Goal: Use online tool/utility

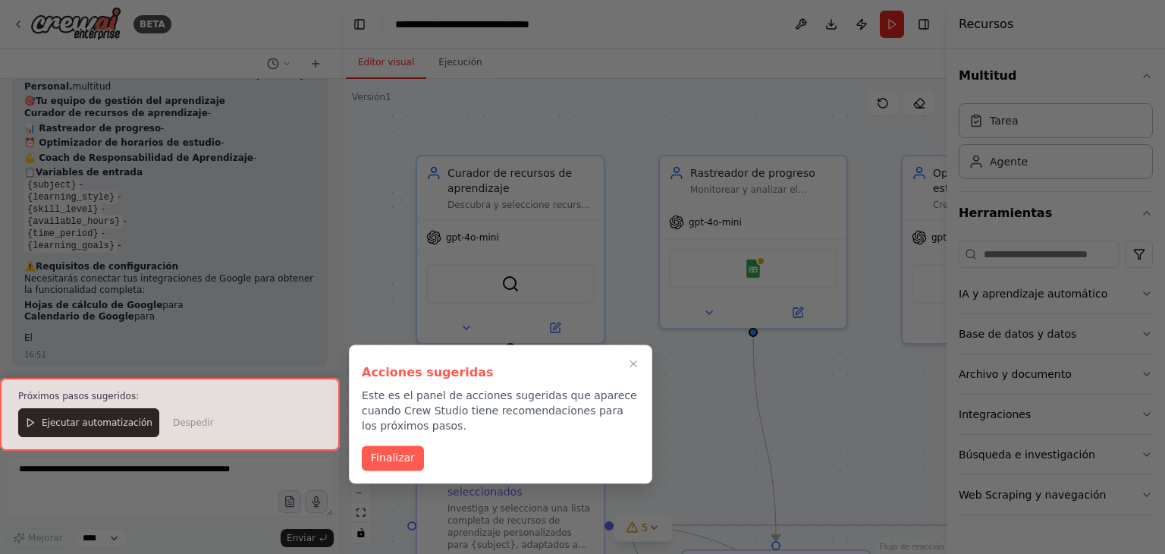
click at [397, 451] on font "Finalizar" at bounding box center [393, 457] width 44 height 12
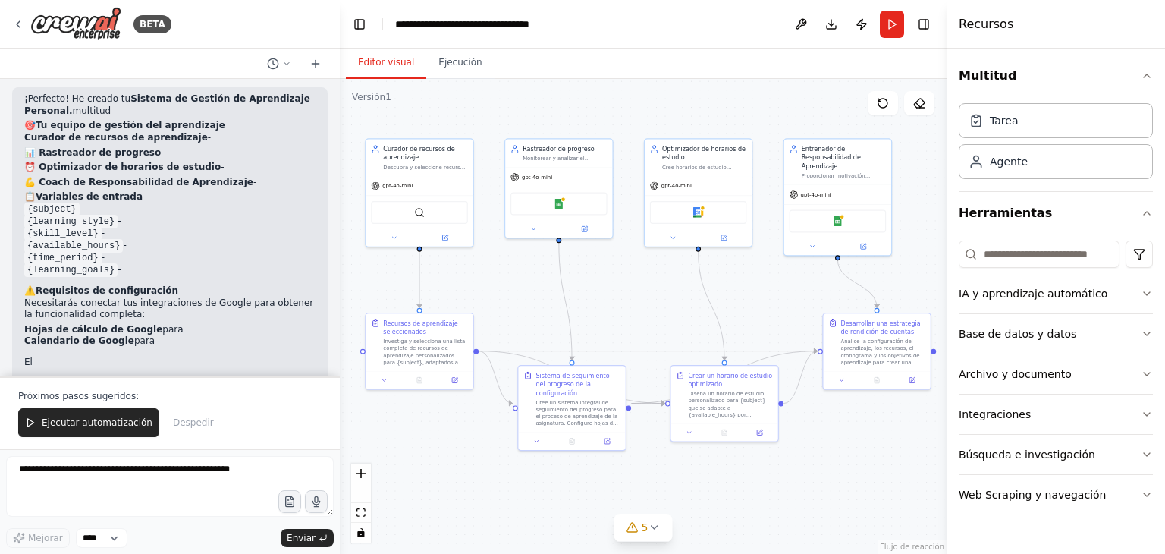
scroll to position [1175, 0]
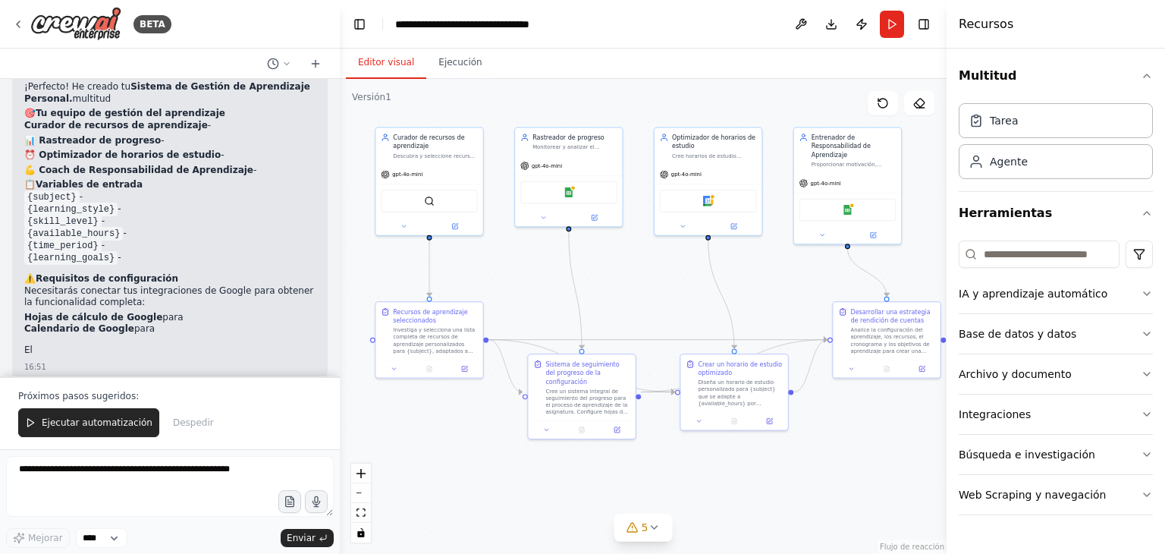
drag, startPoint x: 689, startPoint y: 212, endPoint x: 550, endPoint y: 80, distance: 192.6
click at [550, 80] on div ".deletable-edge-delete-btn { width: 20px; height: 20px; border: 0px solid #ffff…" at bounding box center [643, 316] width 607 height 475
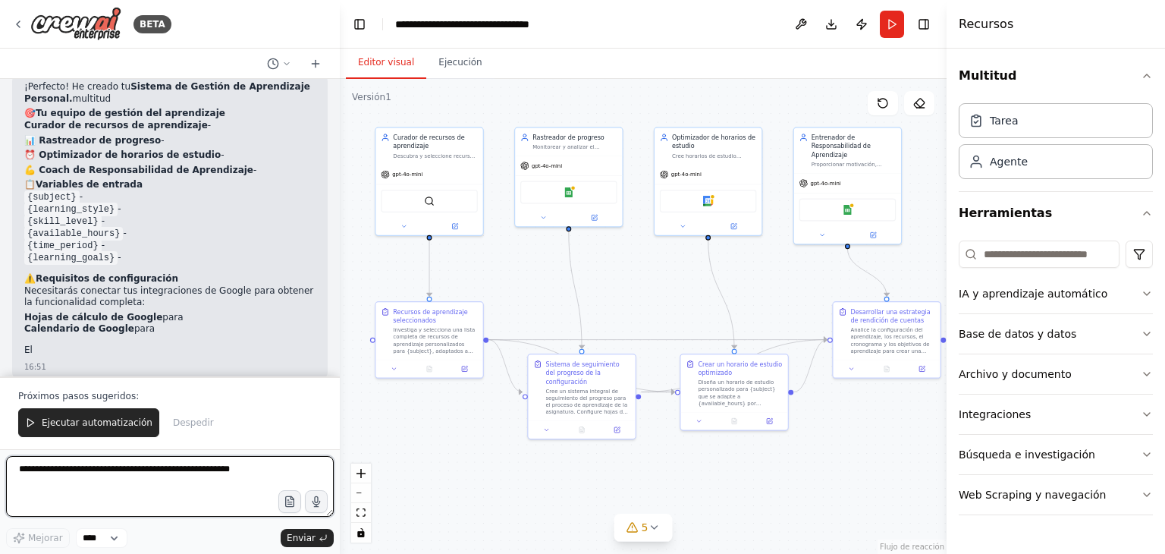
click at [105, 484] on textarea at bounding box center [170, 486] width 328 height 61
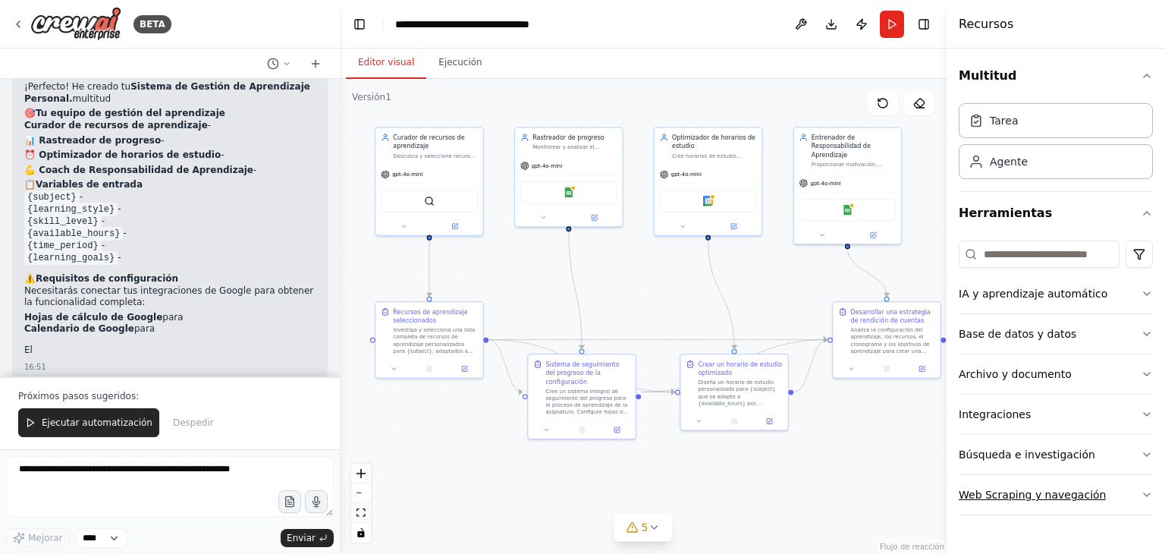
click at [1070, 488] on font "Web Scraping y navegación" at bounding box center [1032, 494] width 147 height 12
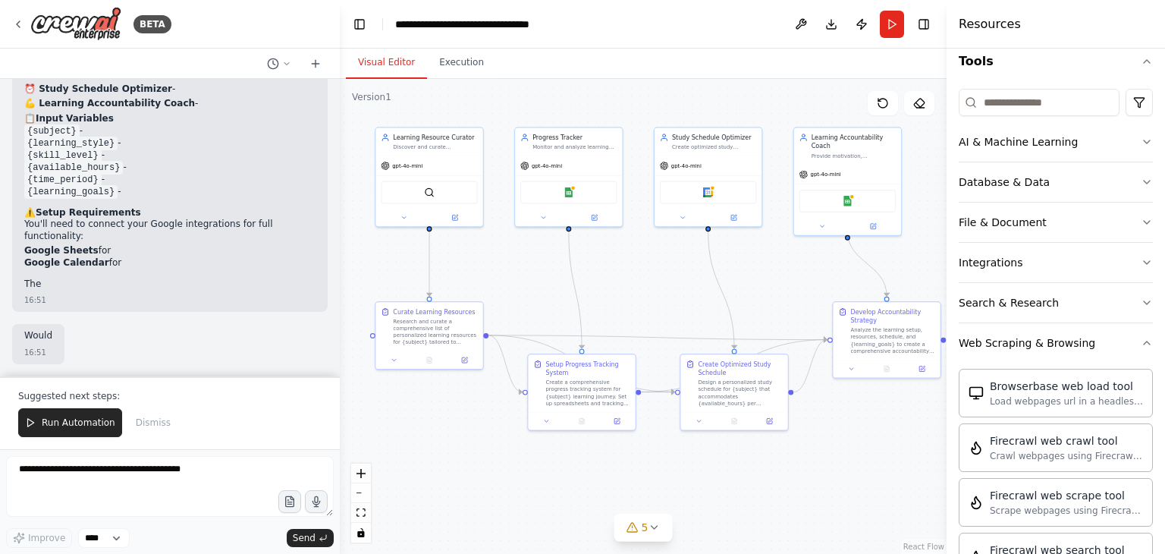
scroll to position [1092, 0]
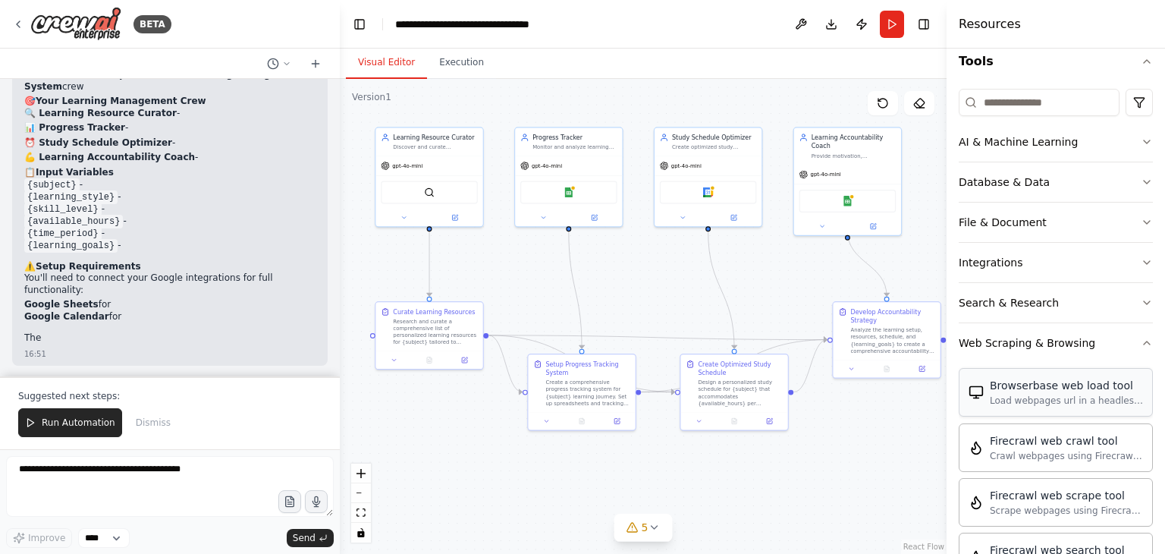
click at [1002, 403] on div "Load webpages url in a headless browser using Browserbase and return the conten…" at bounding box center [1066, 400] width 153 height 12
click at [1001, 389] on div "Browserbase web load tool" at bounding box center [1066, 385] width 153 height 15
click at [419, 146] on div "Discover and curate personalized learning resources for {subject} based on {lea…" at bounding box center [435, 145] width 84 height 7
click at [466, 113] on icon at bounding box center [470, 109] width 9 height 9
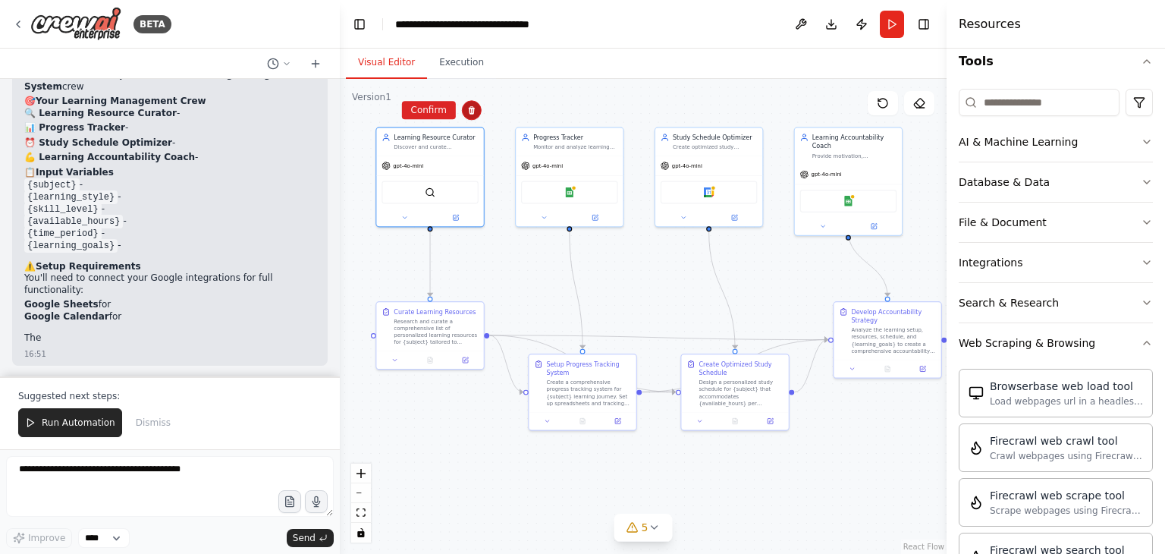
click at [467, 113] on icon at bounding box center [471, 109] width 9 height 9
click at [435, 113] on button "Confirm" at bounding box center [429, 110] width 54 height 18
click at [592, 150] on div "Progress Tracker Monitor and analyze learning progress for {subject}, tracking …" at bounding box center [569, 140] width 107 height 28
click at [612, 115] on icon at bounding box center [611, 109] width 9 height 9
click at [611, 119] on button at bounding box center [612, 110] width 20 height 20
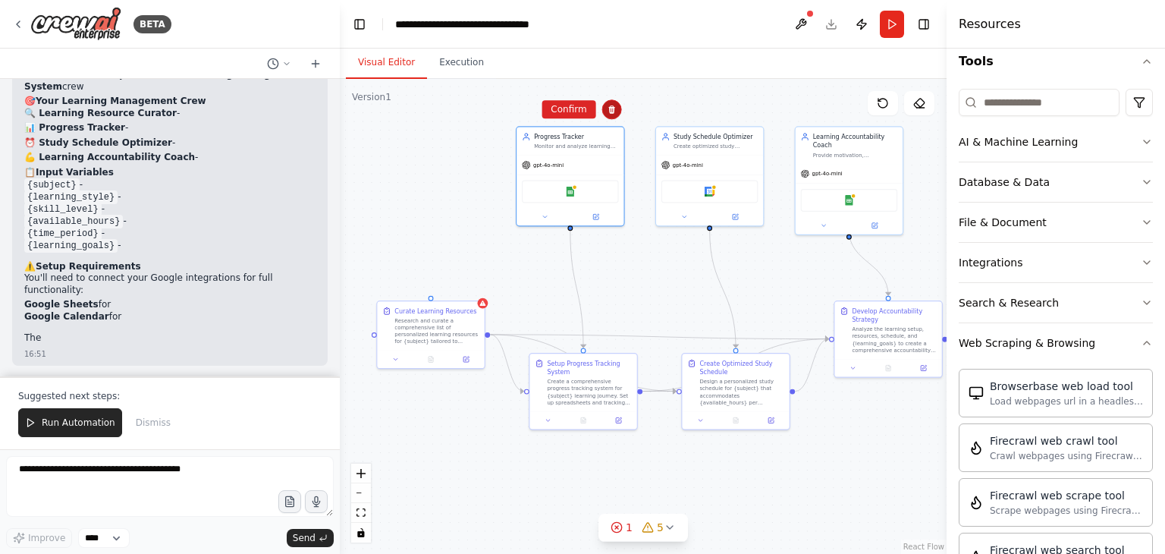
click at [612, 111] on icon at bounding box center [611, 109] width 6 height 8
click at [568, 111] on button "Confirm" at bounding box center [569, 108] width 54 height 18
click at [575, 107] on button "Confirm" at bounding box center [569, 108] width 54 height 18
click at [711, 156] on div "gpt-4o-mini" at bounding box center [710, 162] width 107 height 19
click at [749, 107] on icon at bounding box center [751, 108] width 9 height 9
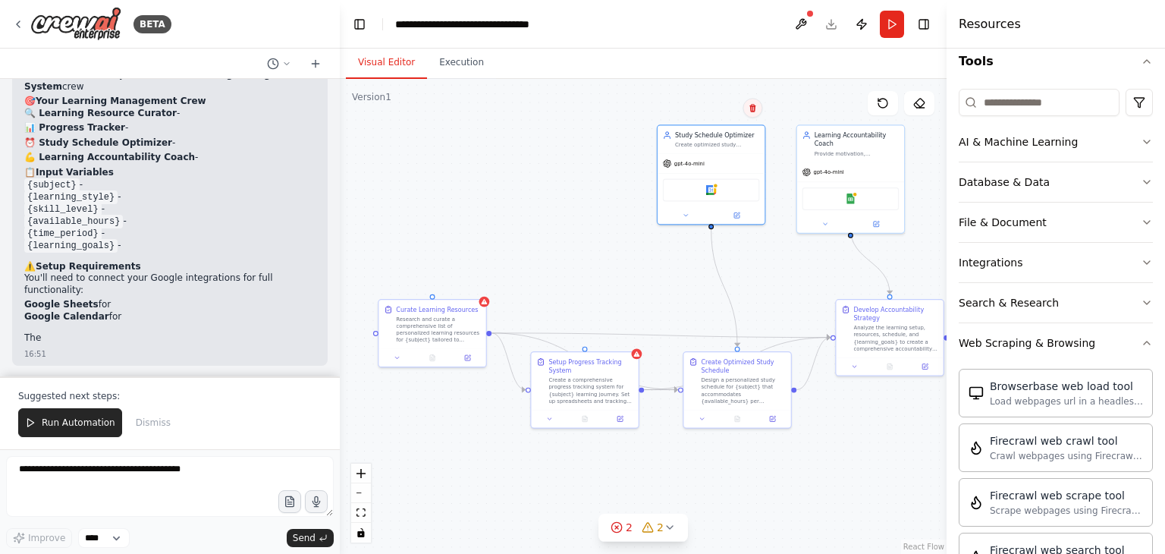
click at [748, 105] on icon at bounding box center [752, 107] width 9 height 9
click at [444, 335] on div "Research and curate a comprehensive list of personalized learning resources for…" at bounding box center [438, 328] width 84 height 28
click at [467, 289] on button at bounding box center [474, 284] width 20 height 20
click at [430, 283] on button "Confirm" at bounding box center [431, 283] width 54 height 18
click at [602, 391] on div "Create a comprehensive progress tracking system for {subject} learning journey.…" at bounding box center [590, 388] width 84 height 28
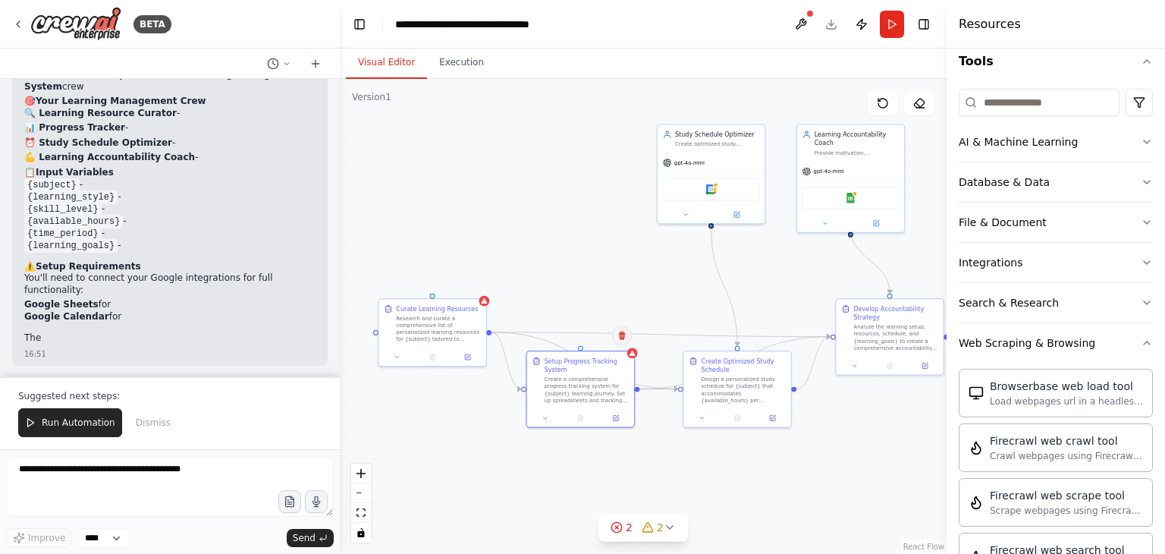
click at [621, 336] on icon at bounding box center [621, 335] width 9 height 9
click at [582, 335] on button "Confirm" at bounding box center [579, 335] width 54 height 18
click at [440, 323] on div "Research and curate a comprehensive list of personalized learning resources for…" at bounding box center [437, 327] width 84 height 28
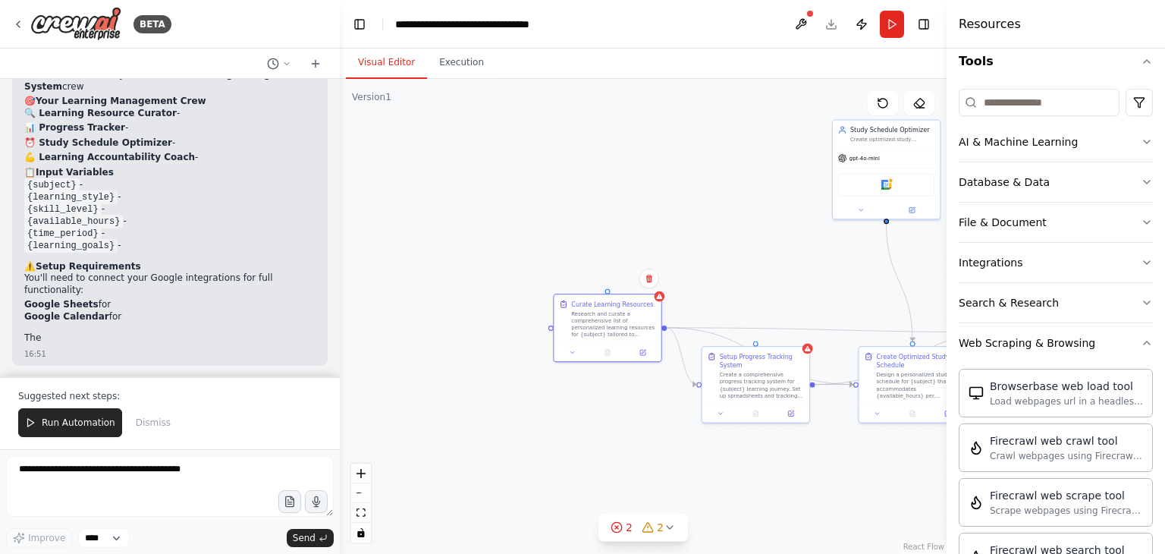
drag, startPoint x: 372, startPoint y: 301, endPoint x: 561, endPoint y: 116, distance: 264.4
click at [562, 117] on div ".deletable-edge-delete-btn { width: 20px; height: 20px; border: 0px solid #ffff…" at bounding box center [643, 316] width 607 height 475
click at [922, 108] on icon at bounding box center [921, 108] width 8 height 0
drag, startPoint x: 698, startPoint y: 162, endPoint x: 686, endPoint y: 168, distance: 13.6
click at [698, 162] on div ".deletable-edge-delete-btn { width: 20px; height: 20px; border: 0px solid #ffff…" at bounding box center [643, 316] width 607 height 475
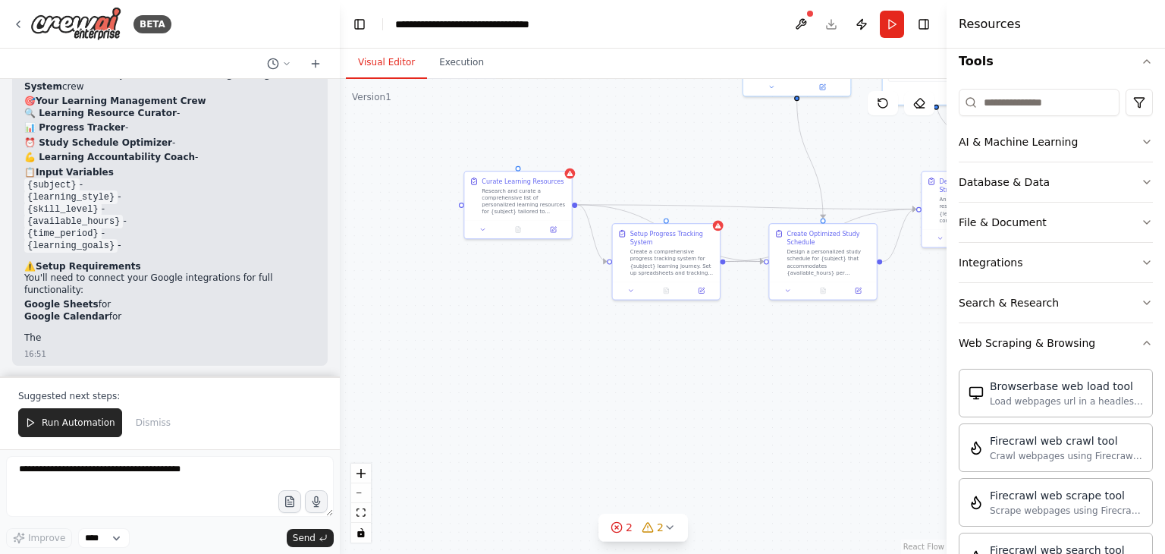
drag, startPoint x: 708, startPoint y: 253, endPoint x: 613, endPoint y: 128, distance: 157.5
click at [613, 128] on div ".deletable-edge-delete-btn { width: 20px; height: 20px; border: 0px solid #ffff…" at bounding box center [643, 316] width 607 height 475
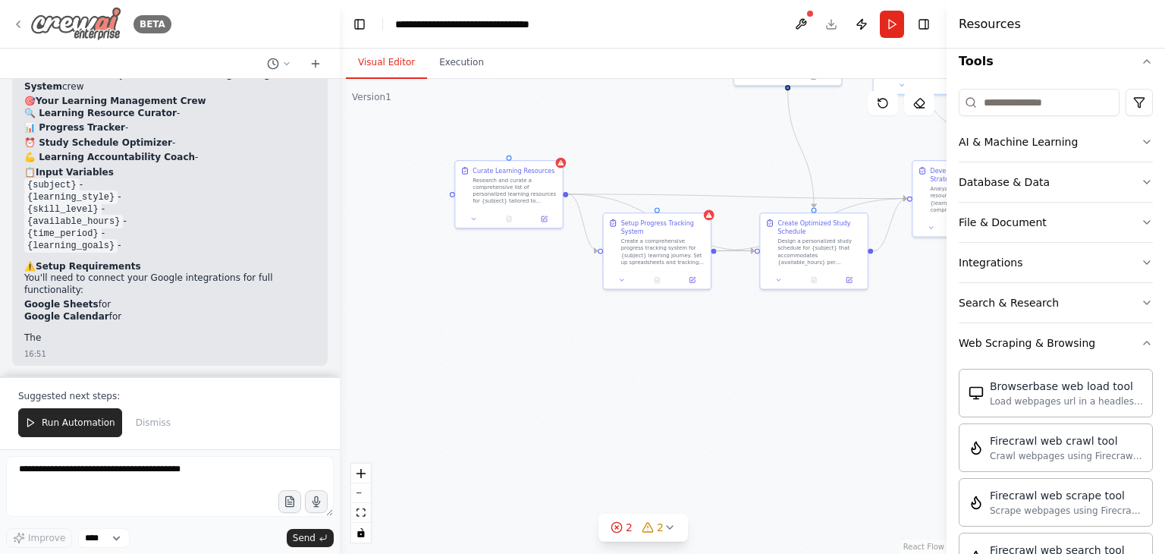
click at [17, 27] on icon at bounding box center [18, 24] width 12 height 12
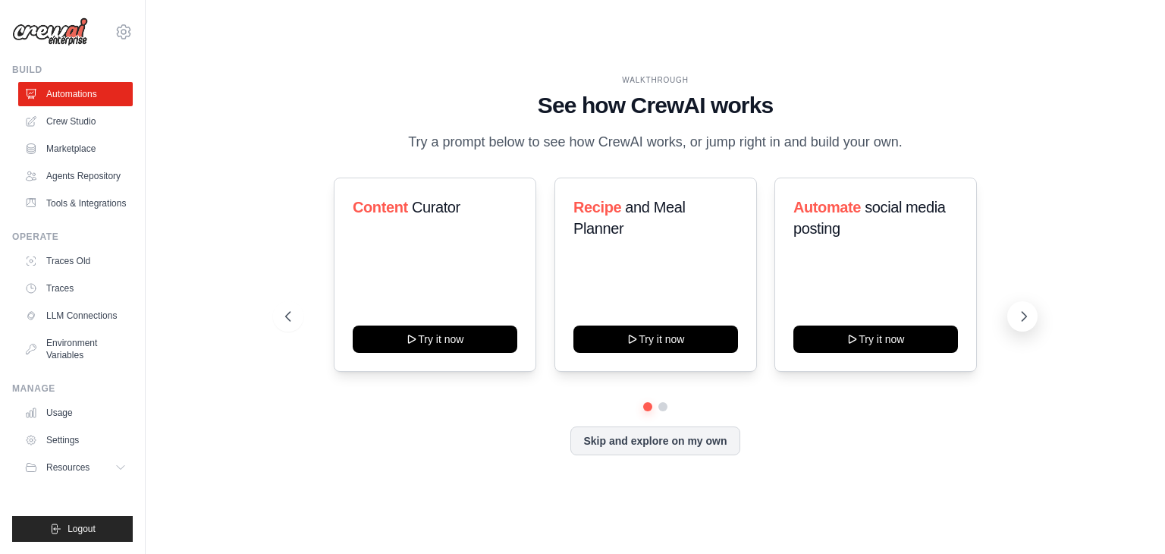
click at [1018, 320] on icon at bounding box center [1023, 316] width 15 height 15
click at [644, 436] on button "Skip and explore on my own" at bounding box center [654, 439] width 169 height 29
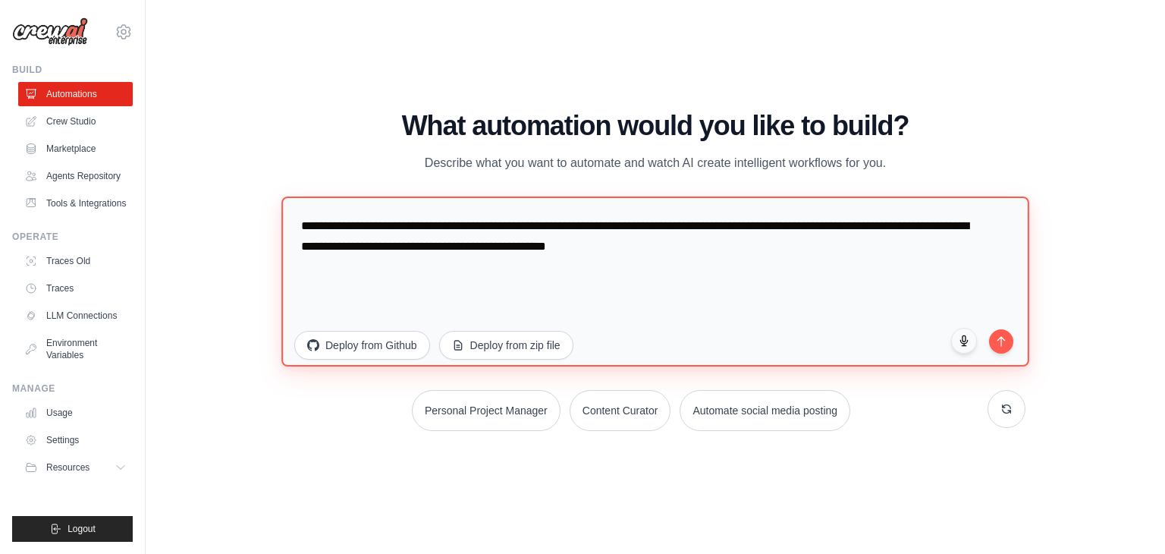
drag, startPoint x: 746, startPoint y: 258, endPoint x: 179, endPoint y: 198, distance: 569.8
click at [179, 198] on div "WALKTHROUGH See how CrewAI works Try a prompt below to see how CrewAI works, or…" at bounding box center [655, 276] width 971 height 523
click at [589, 301] on textarea "**********" at bounding box center [655, 281] width 748 height 170
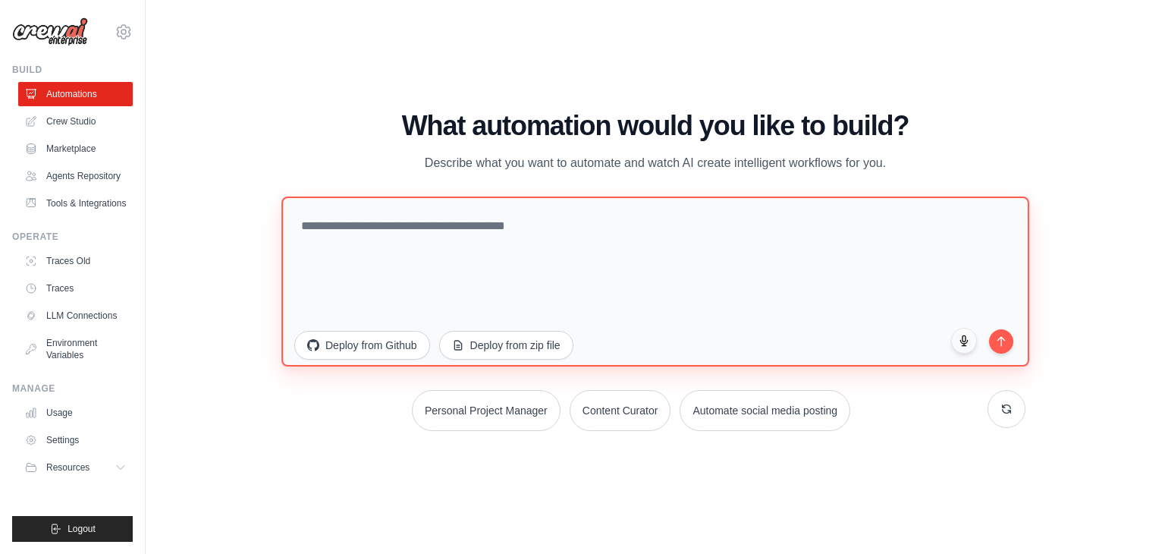
paste textarea "**********"
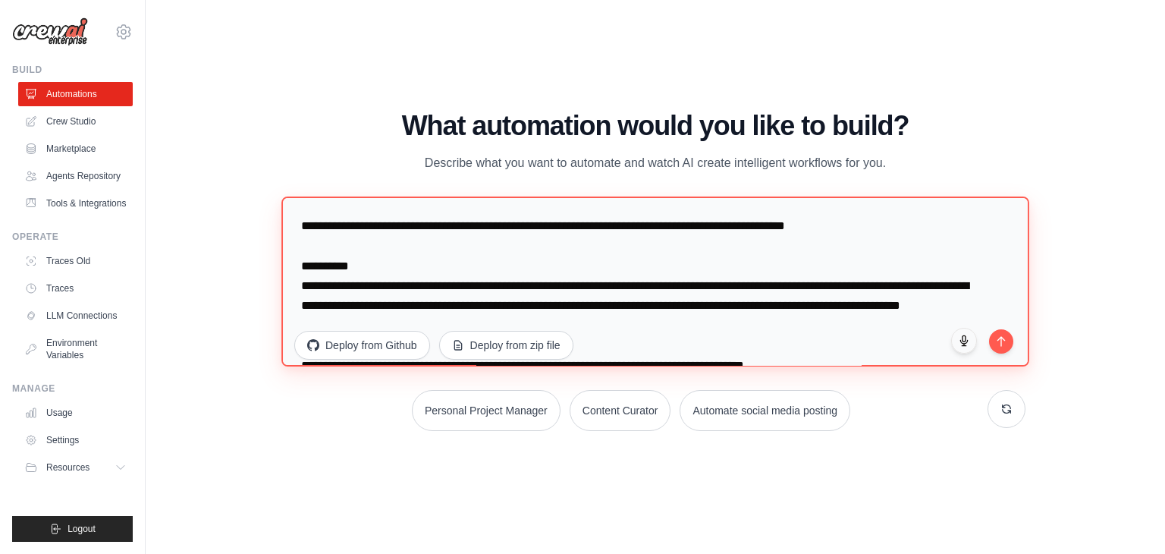
scroll to position [2177, 0]
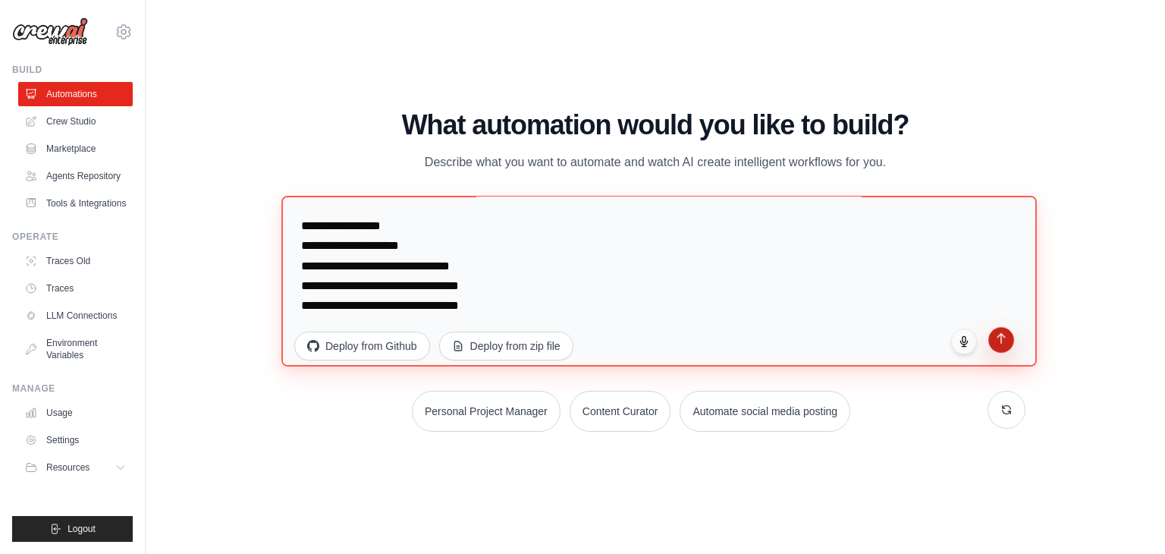
type textarea "**********"
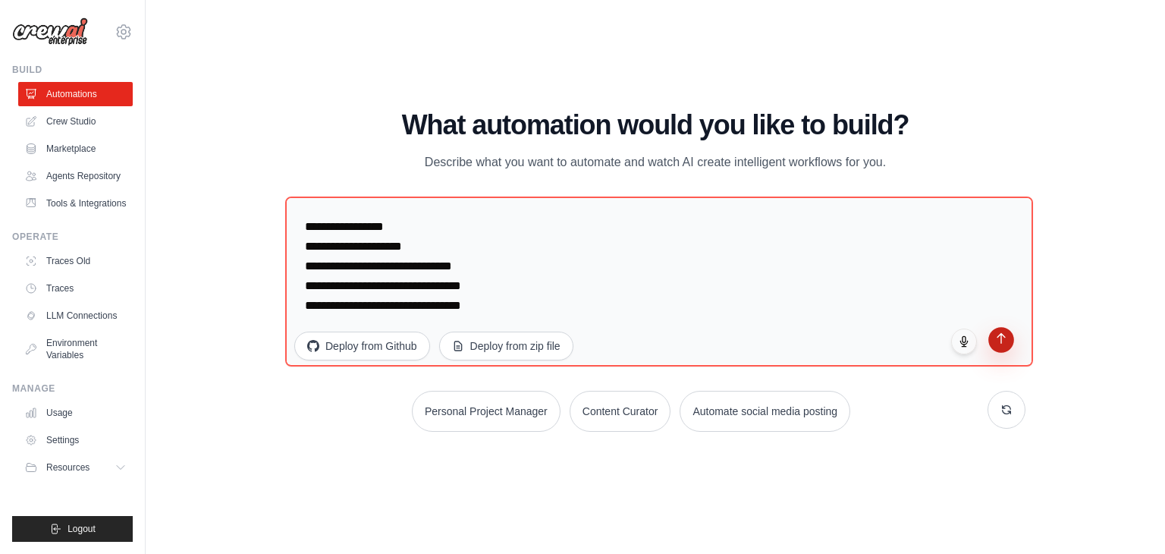
click at [999, 335] on icon "submit" at bounding box center [1001, 337] width 13 height 13
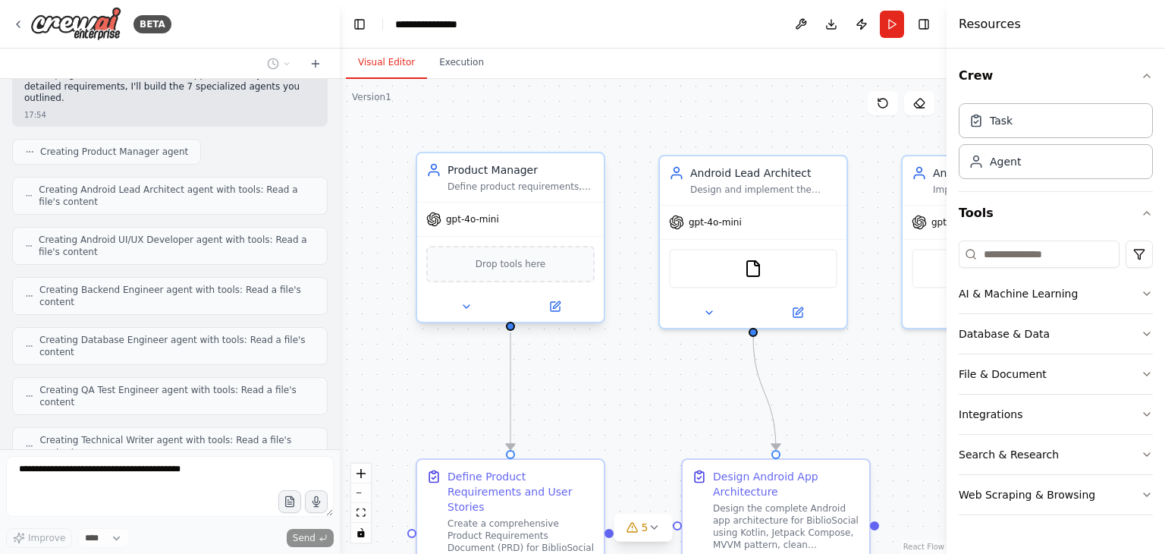
scroll to position [2190, 0]
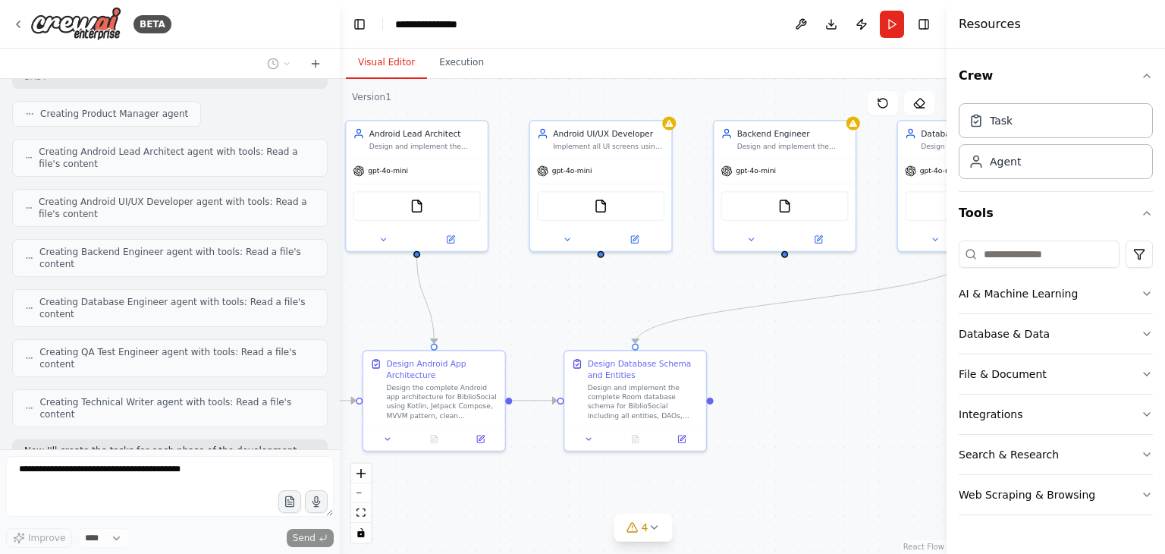
drag, startPoint x: 645, startPoint y: 330, endPoint x: 347, endPoint y: 294, distance: 300.2
click at [351, 297] on div ".deletable-edge-delete-btn { width: 20px; height: 20px; border: 0px solid #ffff…" at bounding box center [643, 316] width 607 height 475
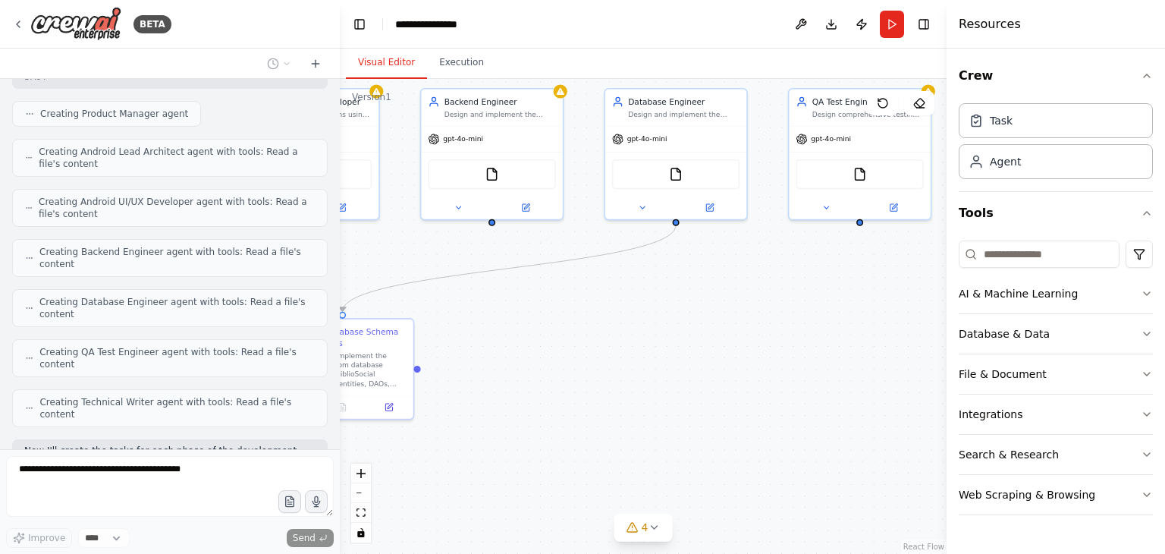
drag, startPoint x: 890, startPoint y: 397, endPoint x: 598, endPoint y: 362, distance: 294.9
click at [600, 364] on div ".deletable-edge-delete-btn { width: 20px; height: 20px; border: 0px solid #ffff…" at bounding box center [643, 316] width 607 height 475
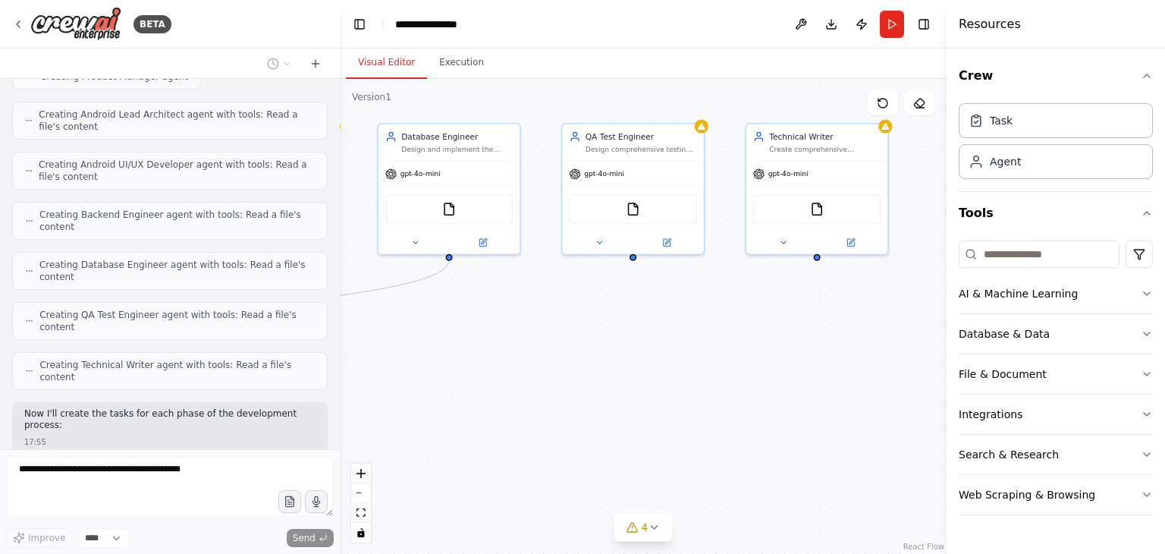
drag, startPoint x: 833, startPoint y: 332, endPoint x: 548, endPoint y: 356, distance: 285.4
click at [551, 358] on div ".deletable-edge-delete-btn { width: 20px; height: 20px; border: 0px solid #ffff…" at bounding box center [643, 316] width 607 height 475
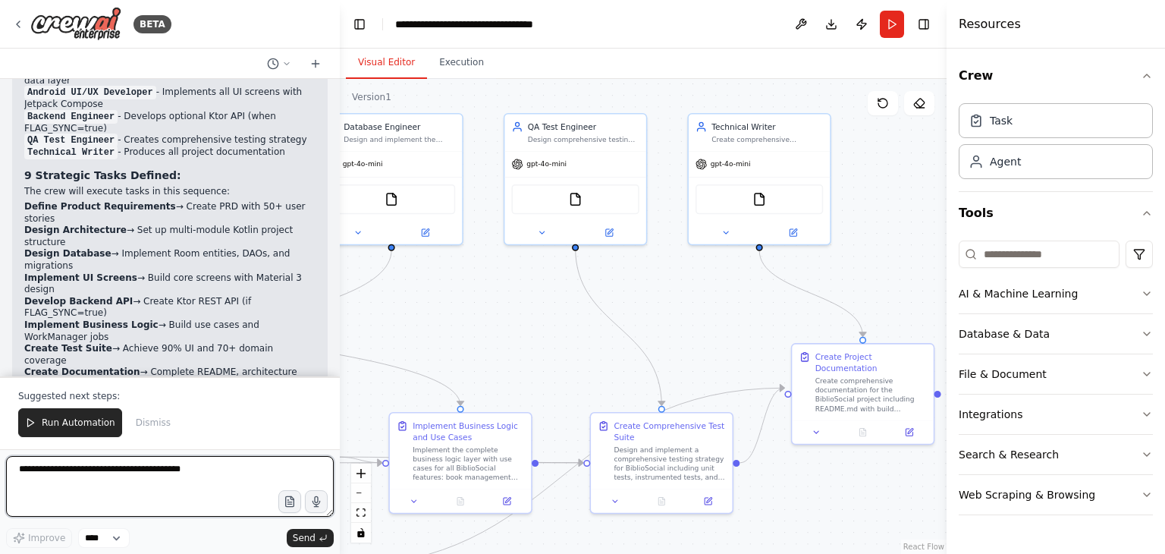
scroll to position [3243, 0]
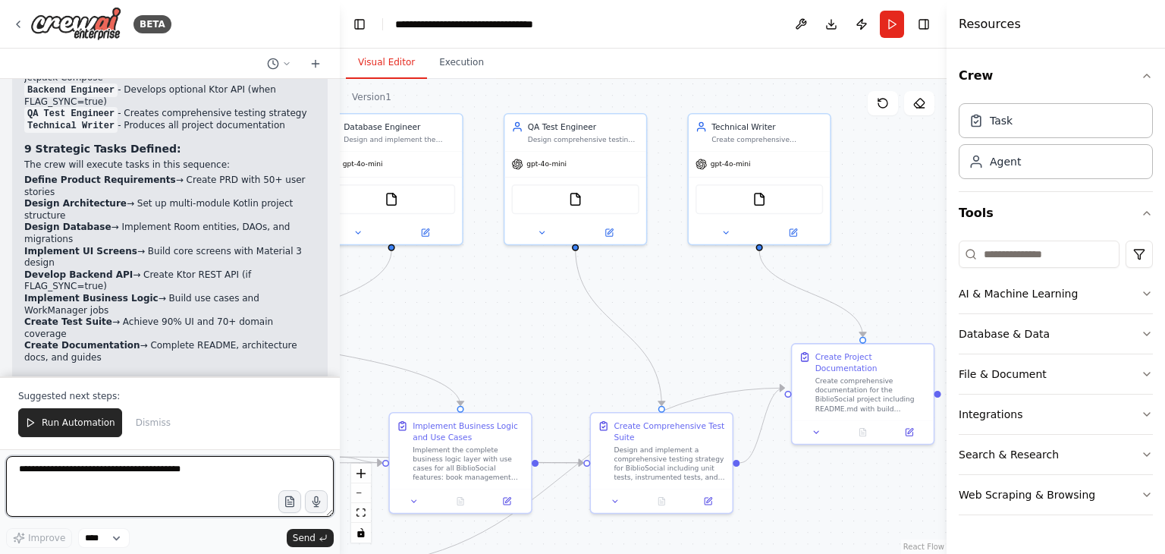
click at [199, 475] on textarea at bounding box center [170, 486] width 328 height 61
type textarea "**********"
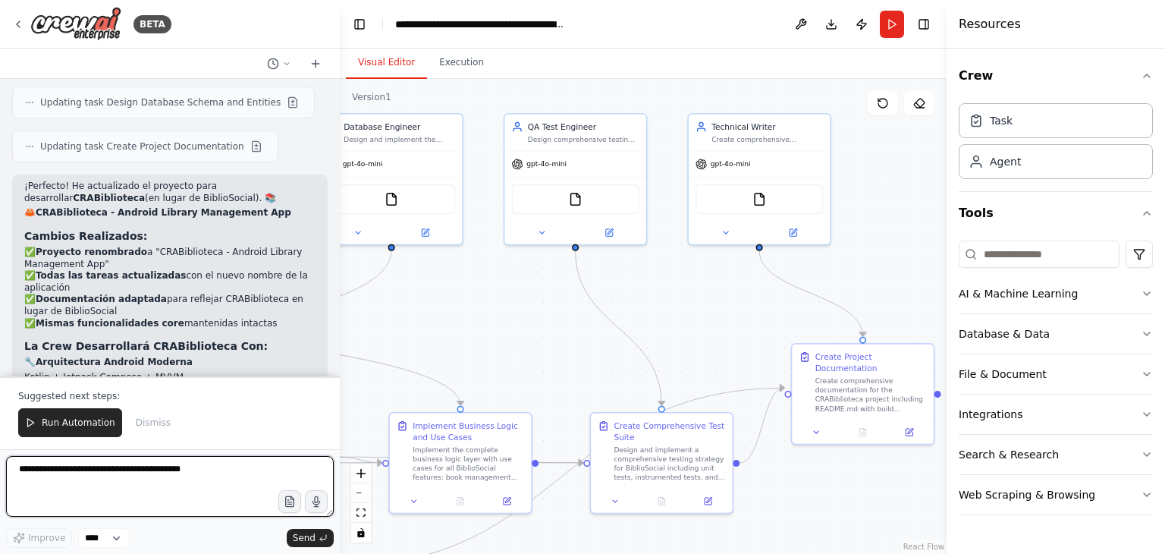
scroll to position [4145, 0]
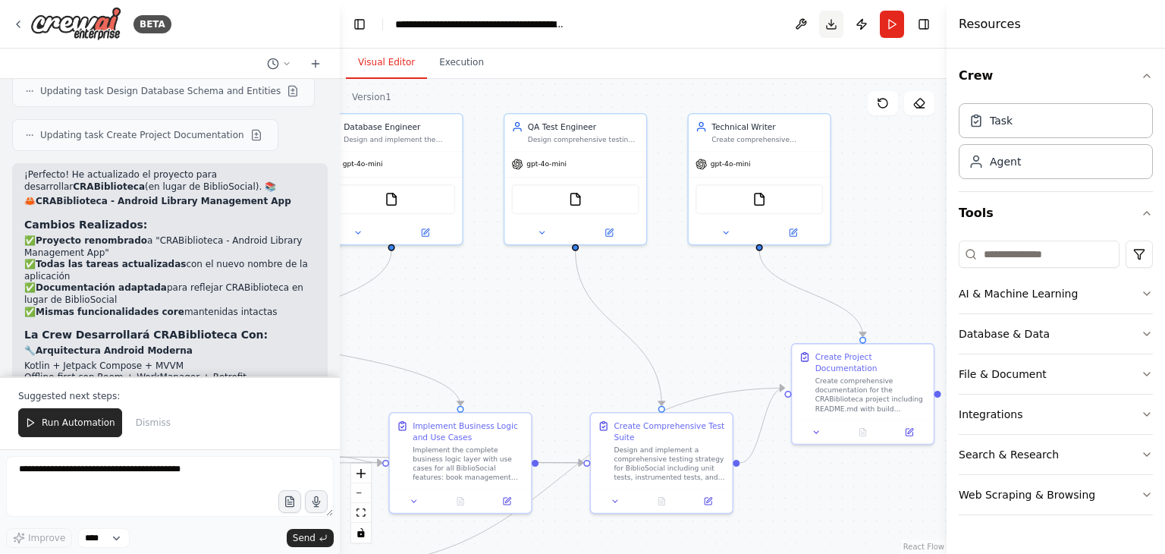
click at [827, 22] on button "Download" at bounding box center [831, 24] width 24 height 27
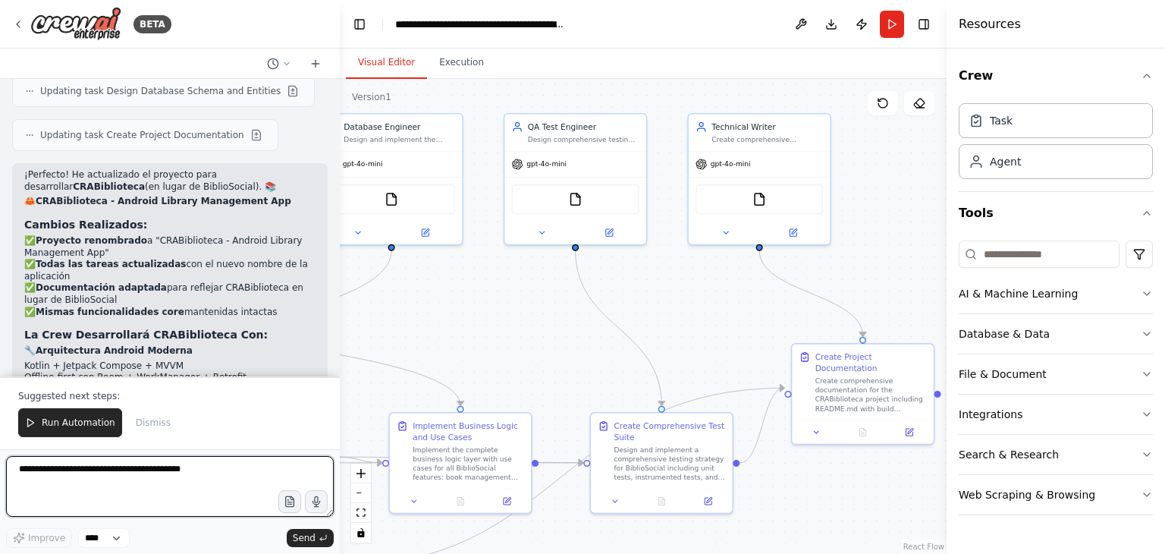
click at [121, 467] on textarea at bounding box center [170, 486] width 328 height 61
type textarea "**********"
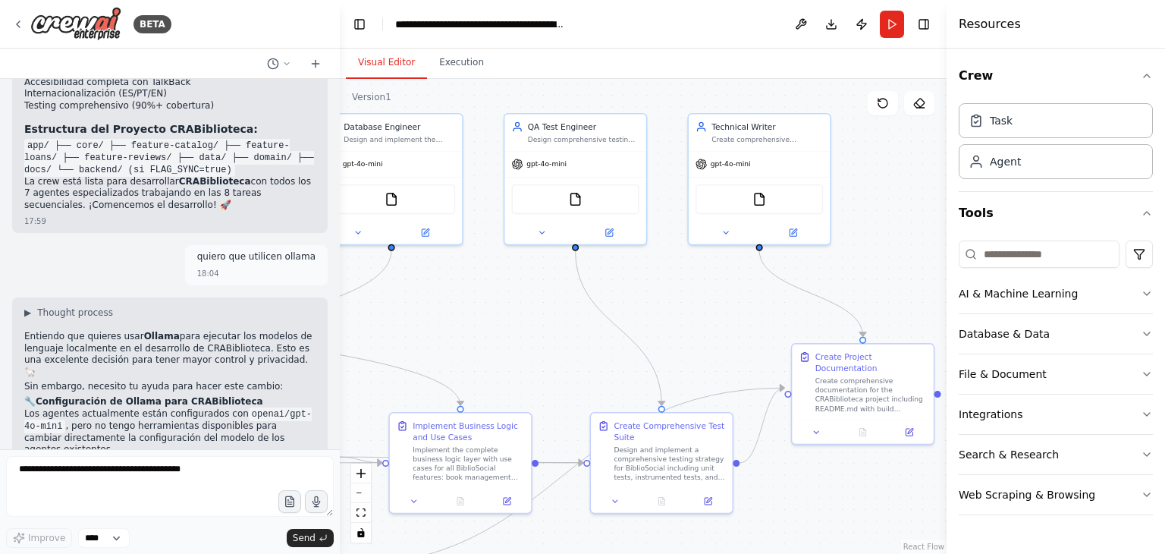
scroll to position [4607, 0]
